Goal: Information Seeking & Learning: Learn about a topic

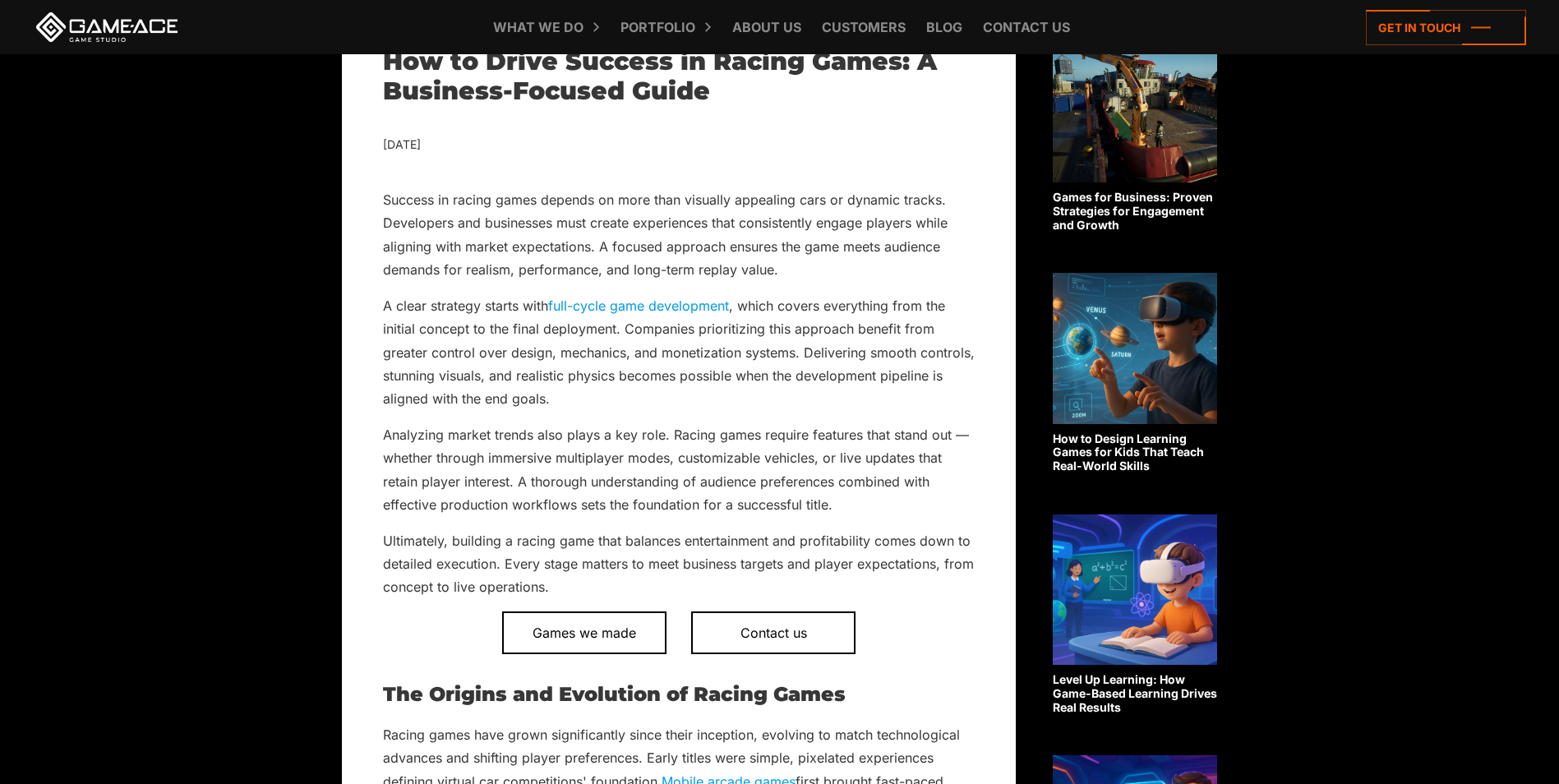
scroll to position [575, 0]
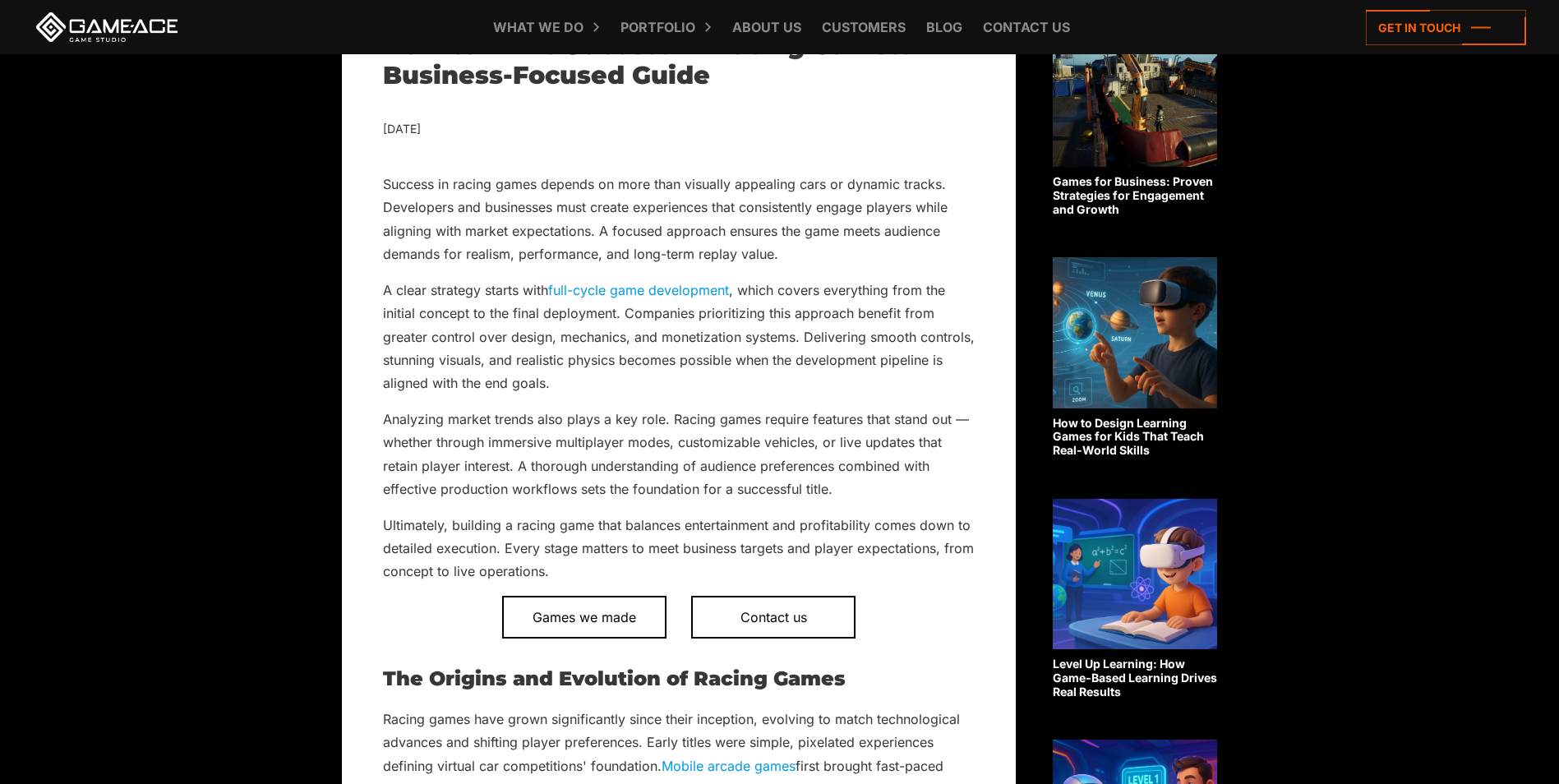
click at [614, 293] on link "full-cycle game development" at bounding box center [638, 290] width 181 height 16
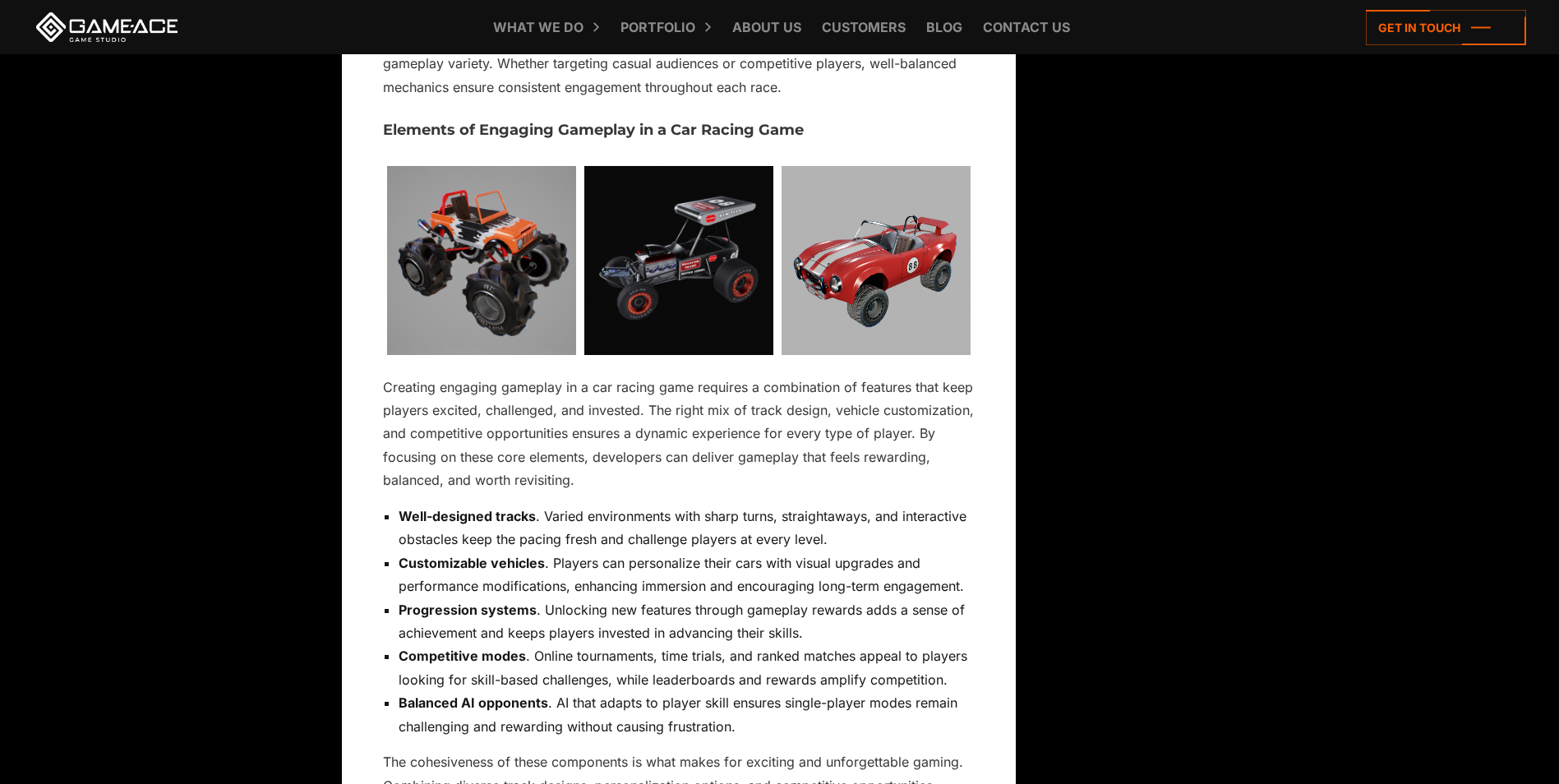
scroll to position [3863, 0]
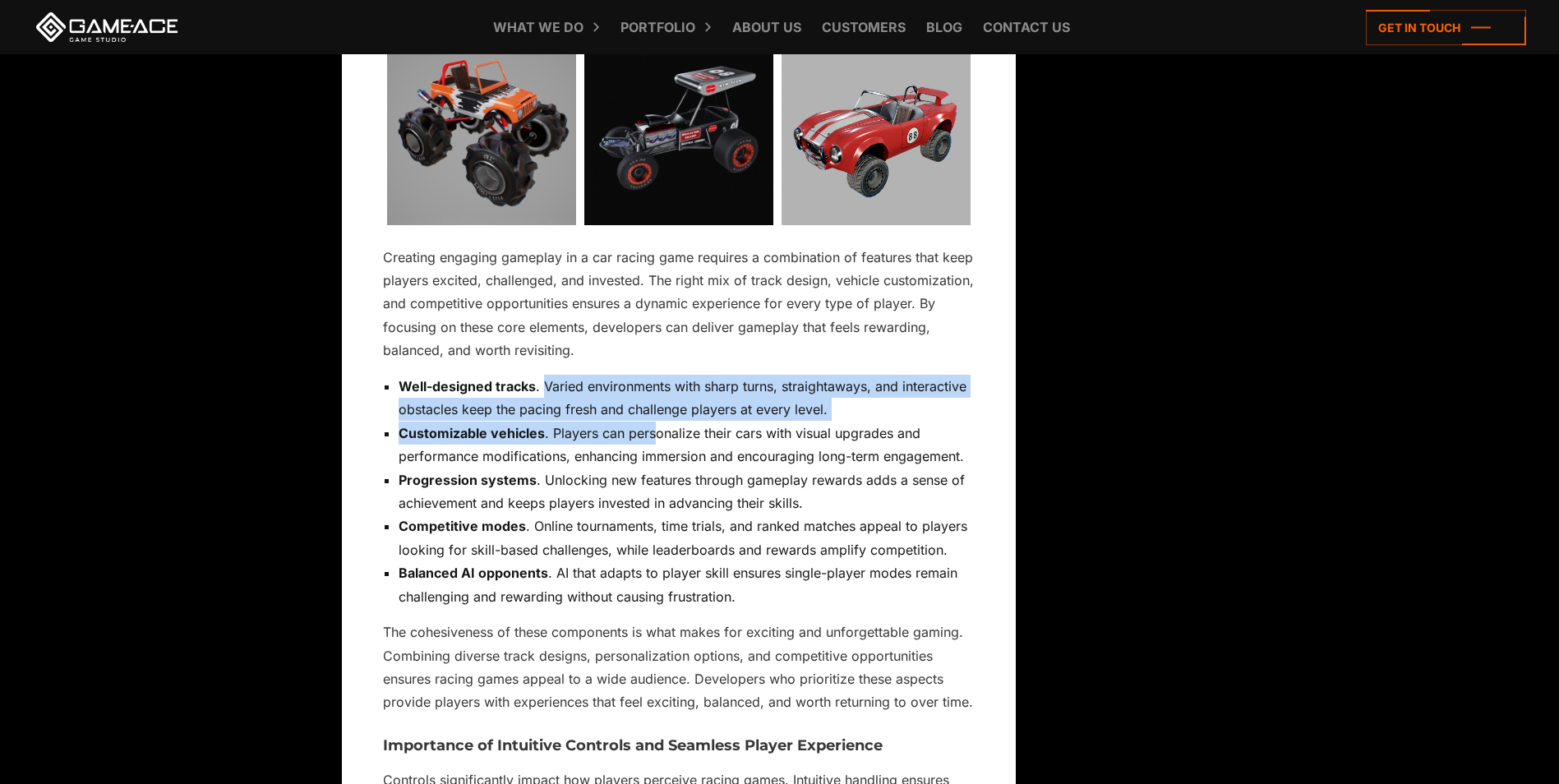
drag, startPoint x: 544, startPoint y: 383, endPoint x: 653, endPoint y: 428, distance: 117.9
click at [653, 428] on ul "Well-designed tracks . Varied environments with sharp turns, straightaways, and…" at bounding box center [678, 491] width 592 height 233
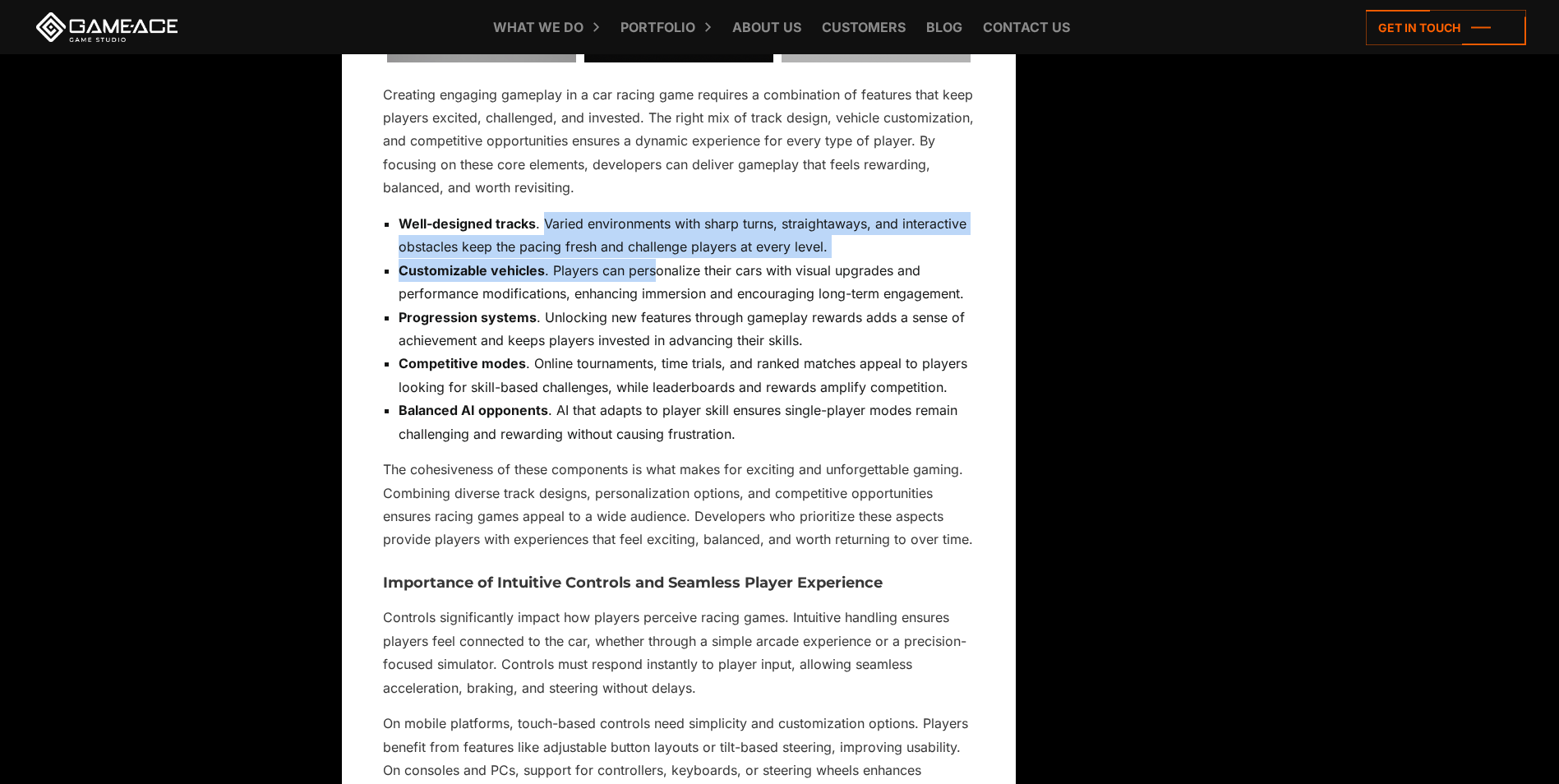
scroll to position [4027, 0]
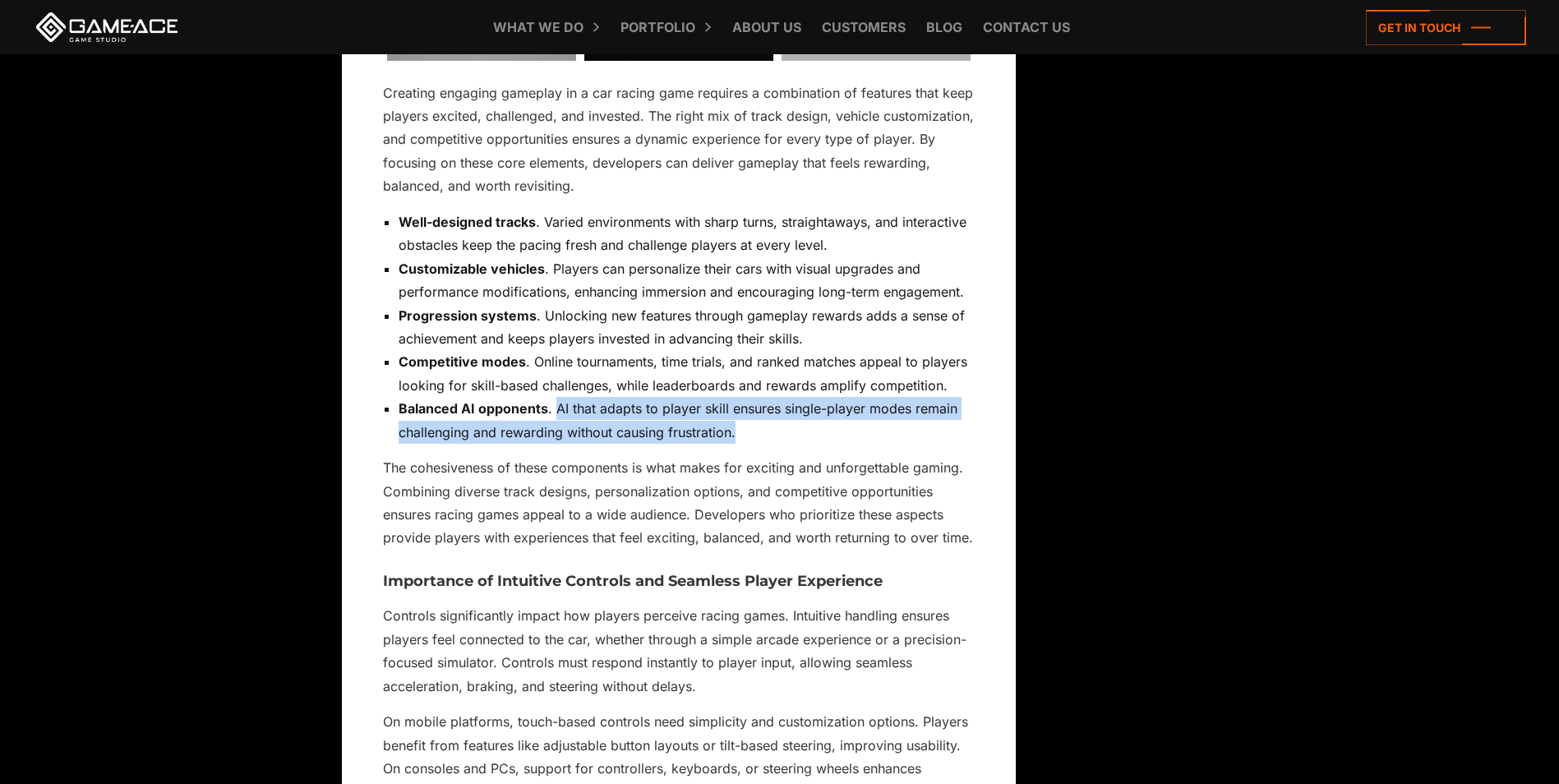
drag, startPoint x: 557, startPoint y: 406, endPoint x: 756, endPoint y: 438, distance: 201.6
click at [756, 438] on li "Balanced AI opponents . AI that adapts to player skill ensures single-player mo…" at bounding box center [687, 419] width 576 height 46
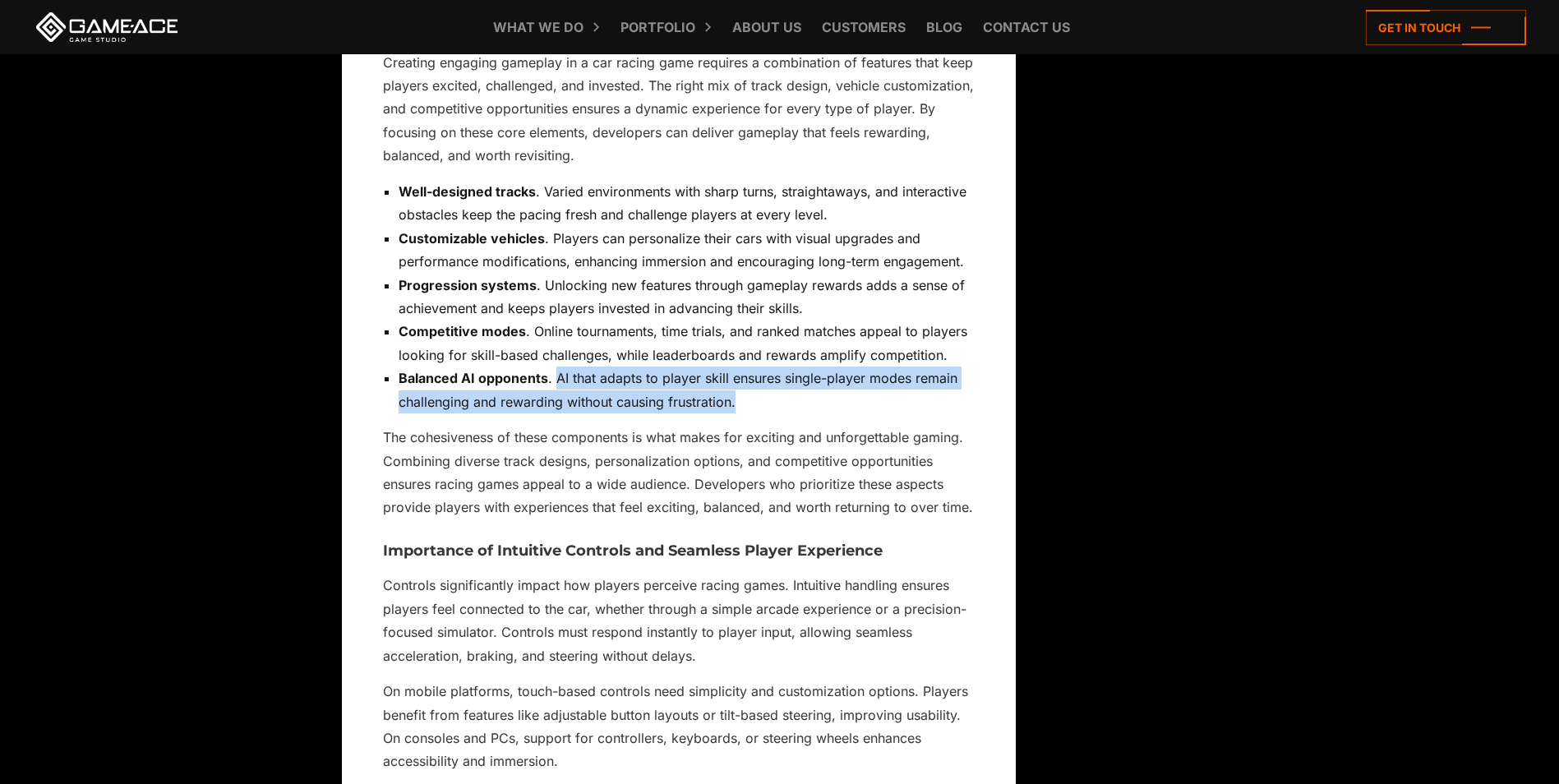
scroll to position [4191, 0]
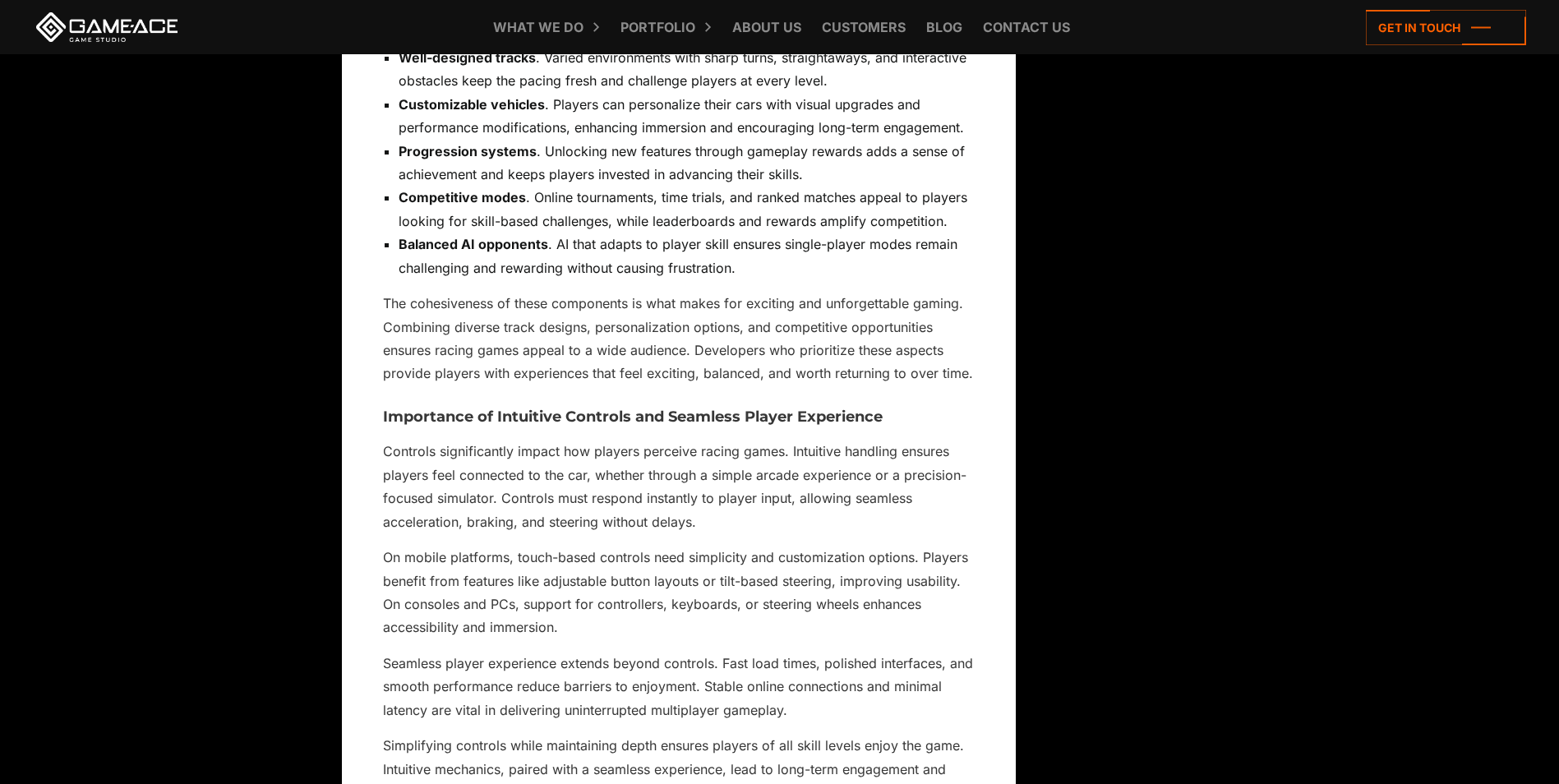
click at [530, 417] on h3 "Importance of Intuitive Controls and Seamless Player Experience" at bounding box center [678, 418] width 592 height 16
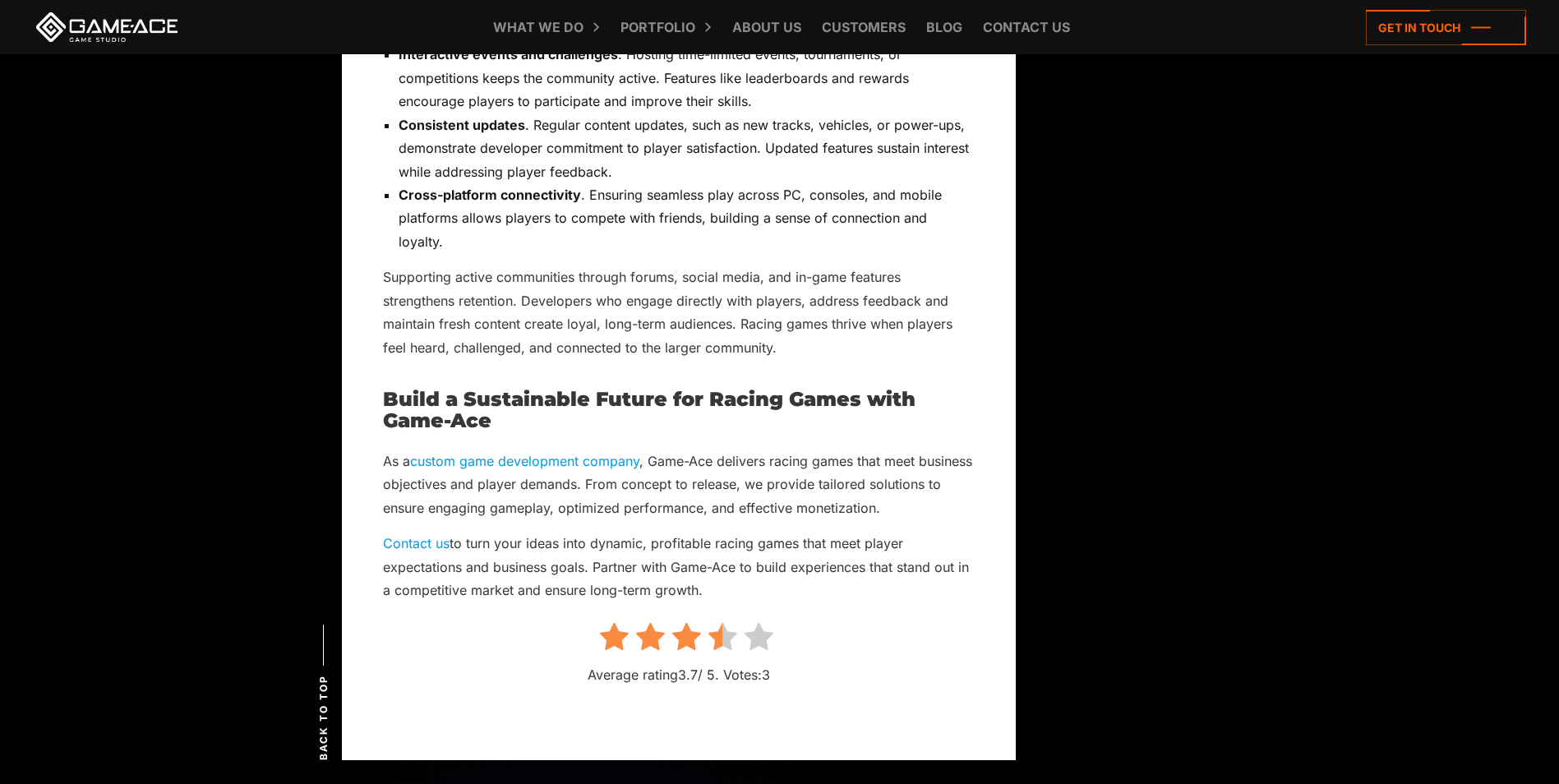
scroll to position [9204, 0]
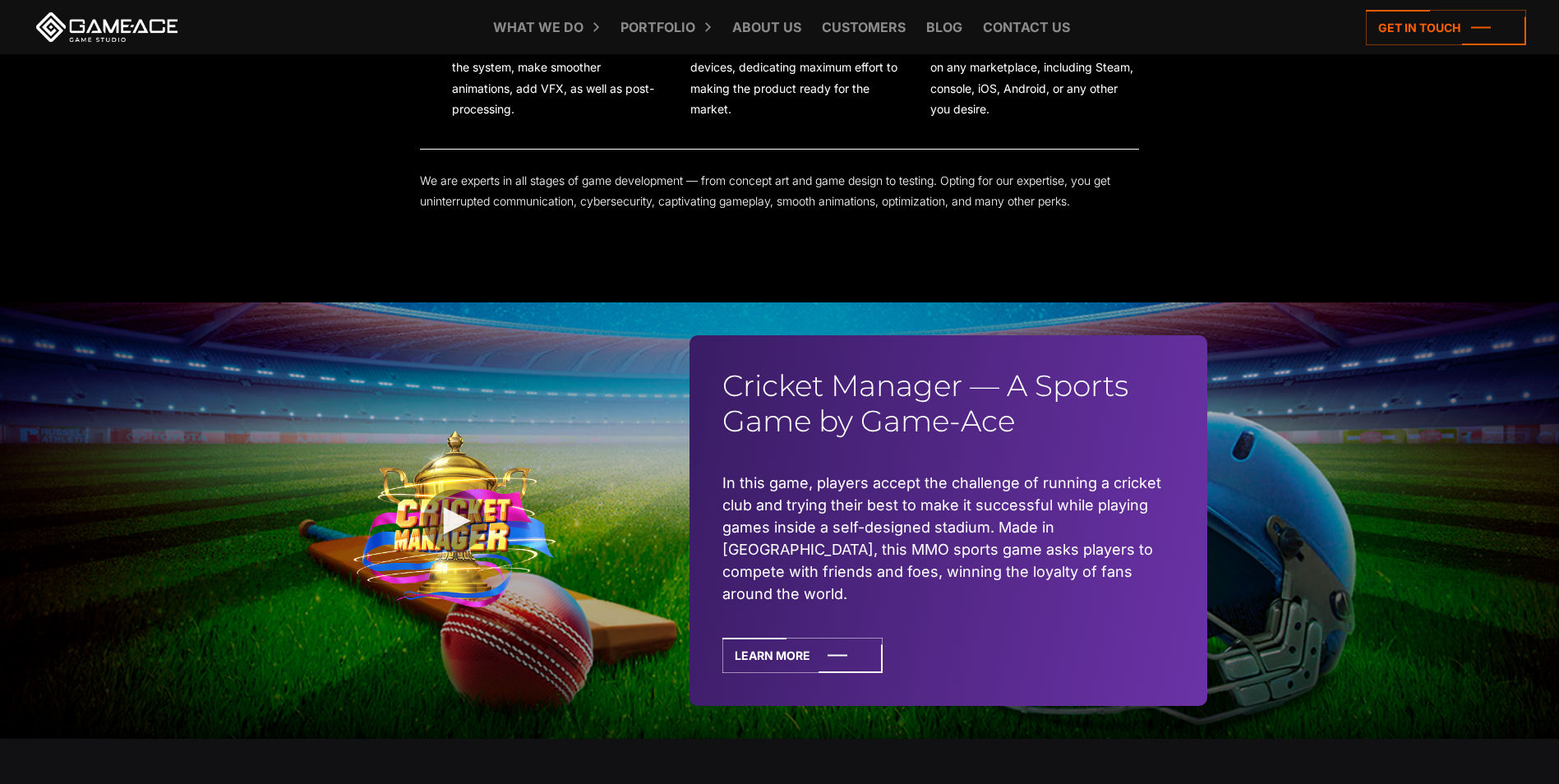
scroll to position [3863, 0]
